Goal: Navigation & Orientation: Find specific page/section

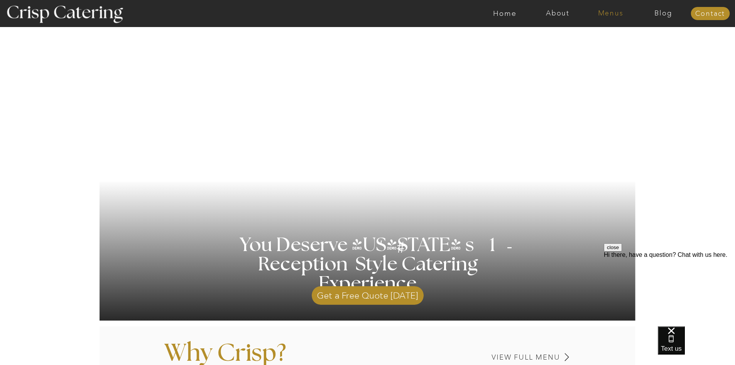
click at [617, 15] on nav "Menus" at bounding box center [611, 14] width 53 height 8
click at [622, 47] on nav "Winter (Sep-Feb)" at bounding box center [610, 45] width 63 height 7
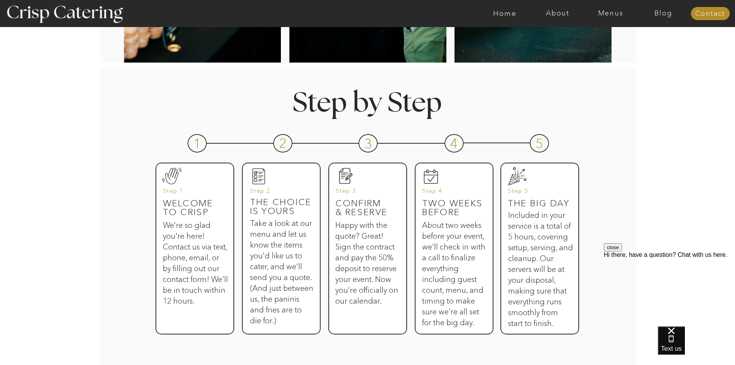
scroll to position [309, 0]
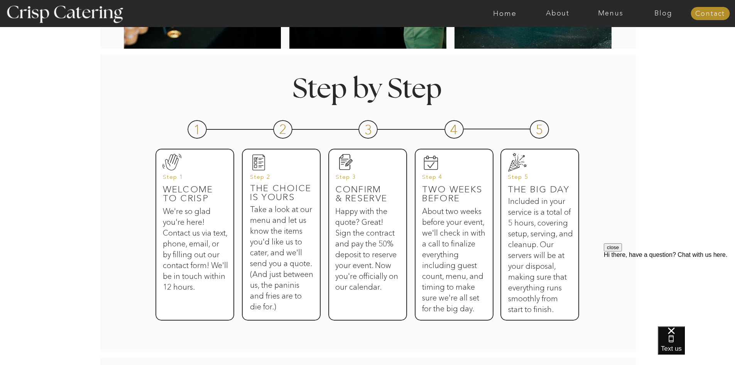
click at [218, 240] on h3 "We're so glad you're here! Contact us via text, phone, email, or by filling out…" at bounding box center [195, 257] width 65 height 103
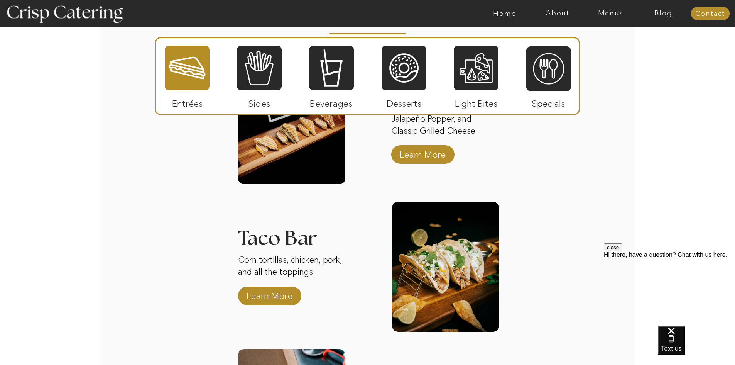
scroll to position [1018, 0]
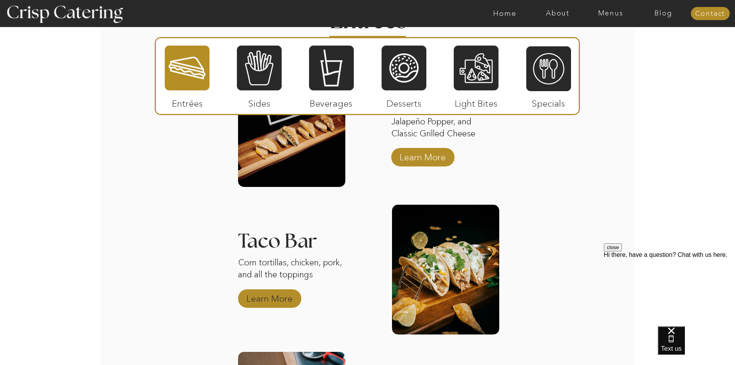
click at [272, 294] on p "Learn More" at bounding box center [269, 296] width 51 height 22
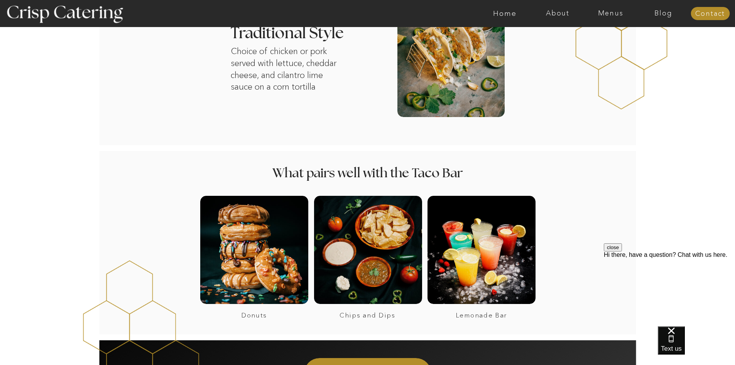
scroll to position [425, 0]
